Goal: Information Seeking & Learning: Learn about a topic

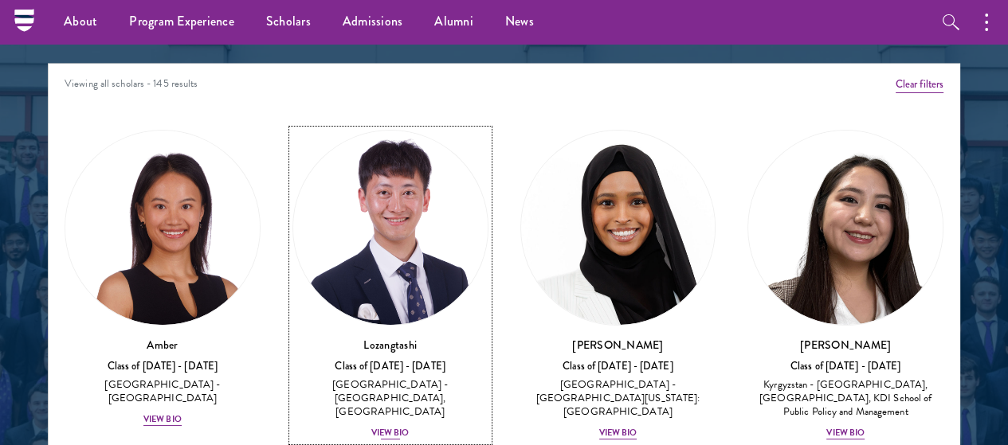
click at [355, 186] on img at bounding box center [390, 228] width 194 height 194
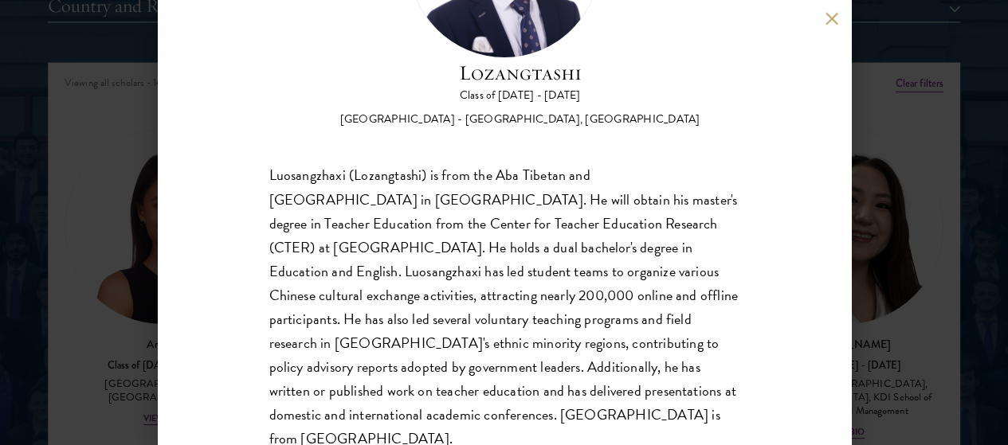
scroll to position [193, 0]
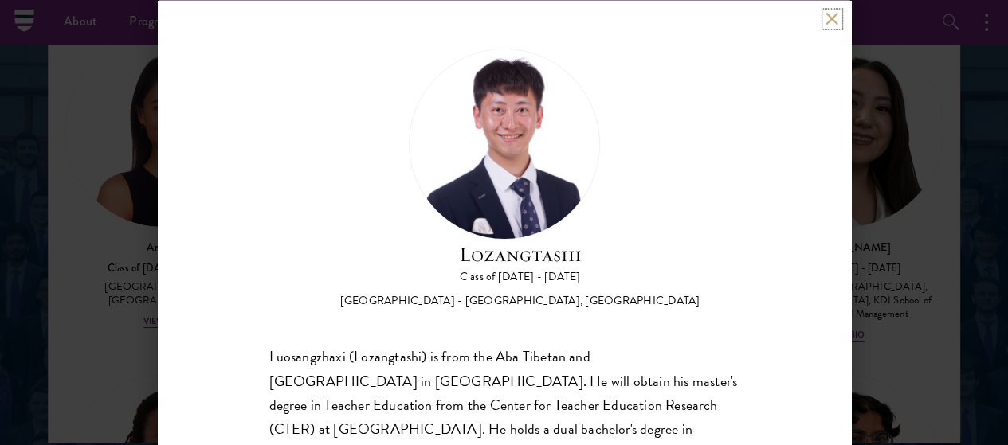
scroll to position [2113, 0]
click at [831, 22] on button at bounding box center [832, 19] width 14 height 14
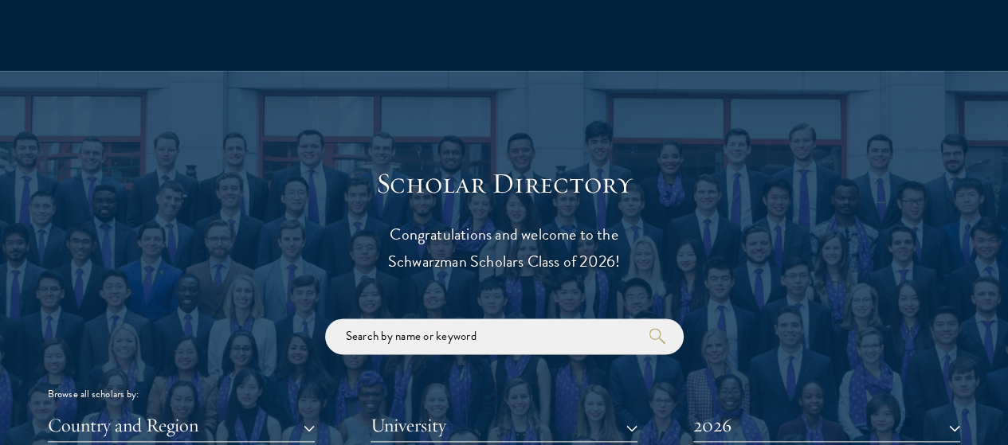
scroll to position [1597, 0]
